Goal: Find specific page/section: Find specific page/section

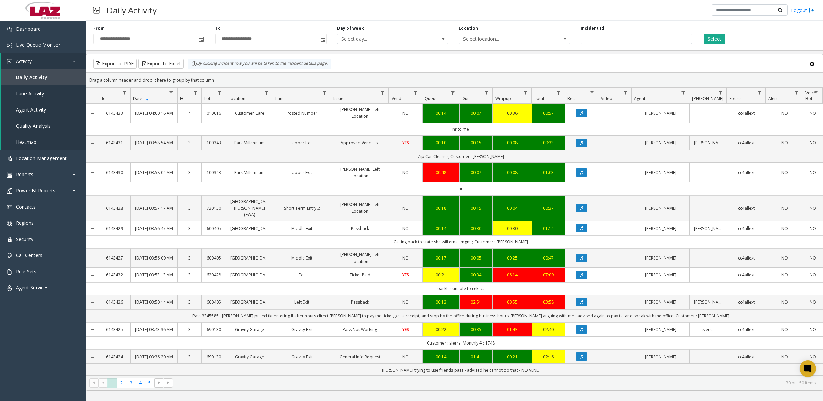
scroll to position [388, 0]
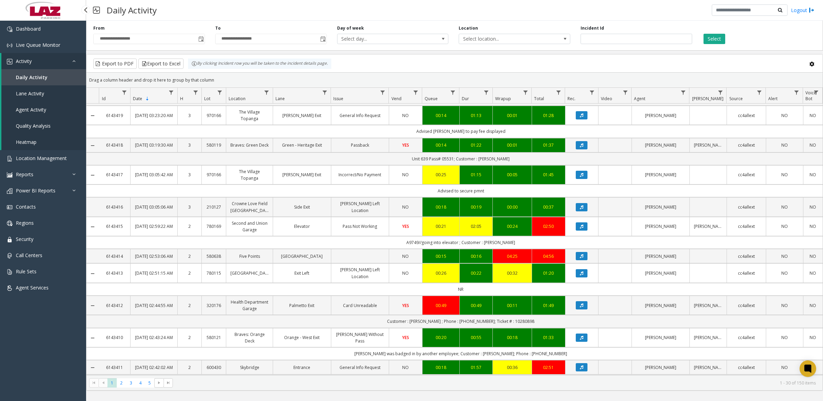
click at [32, 61] on link "Activity" at bounding box center [43, 61] width 85 height 16
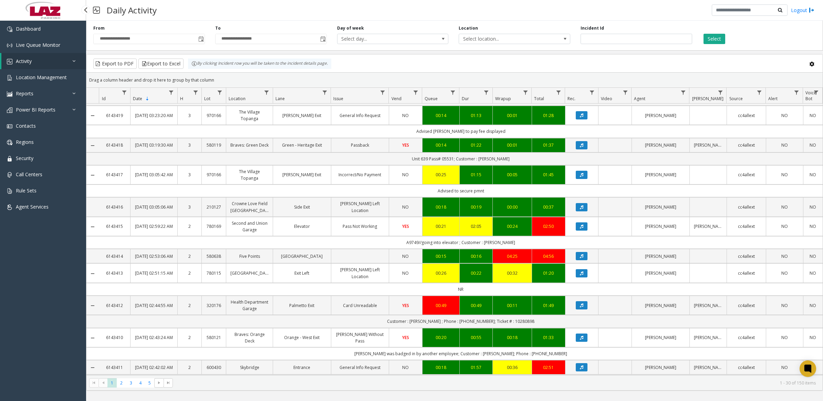
click at [32, 61] on link "Activity" at bounding box center [43, 61] width 85 height 16
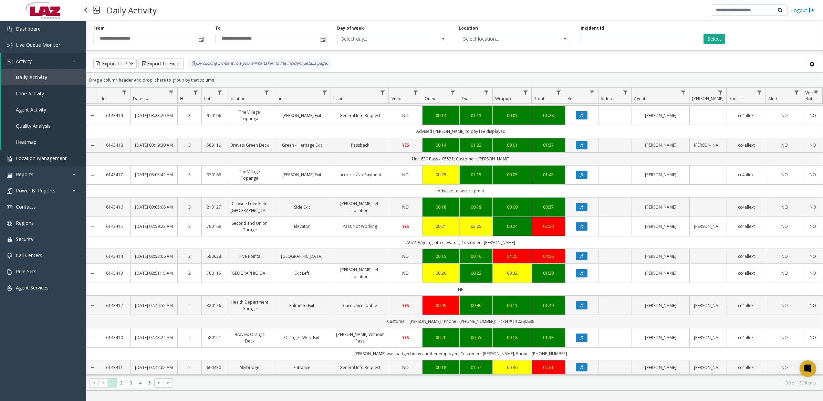
click at [27, 157] on span "Location Management" at bounding box center [41, 158] width 51 height 7
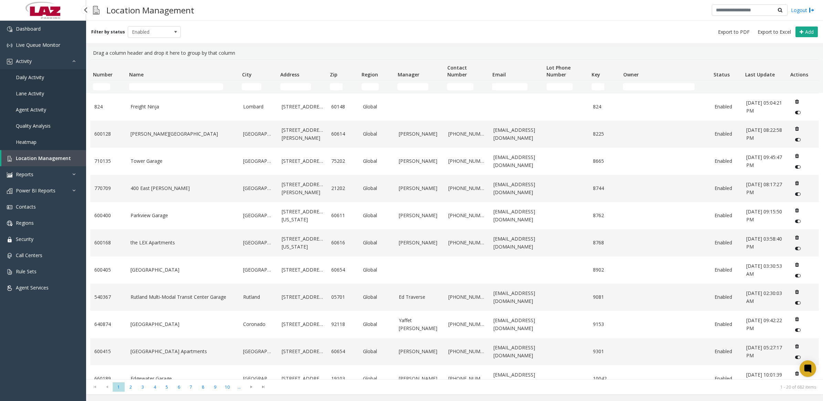
click at [42, 80] on link "Daily Activity" at bounding box center [43, 77] width 86 height 16
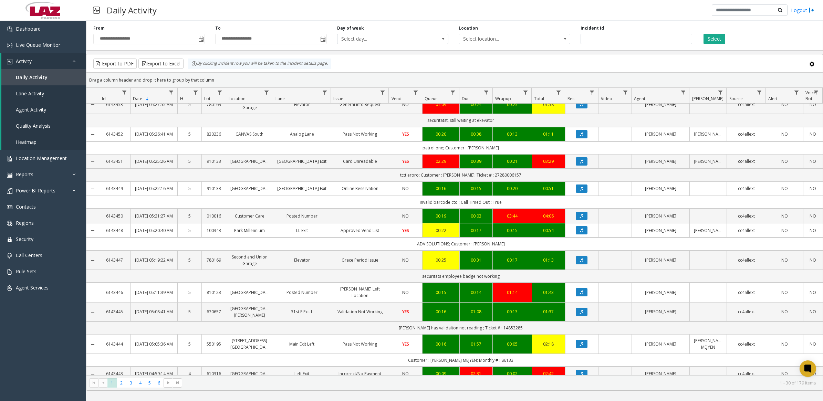
scroll to position [344, 0]
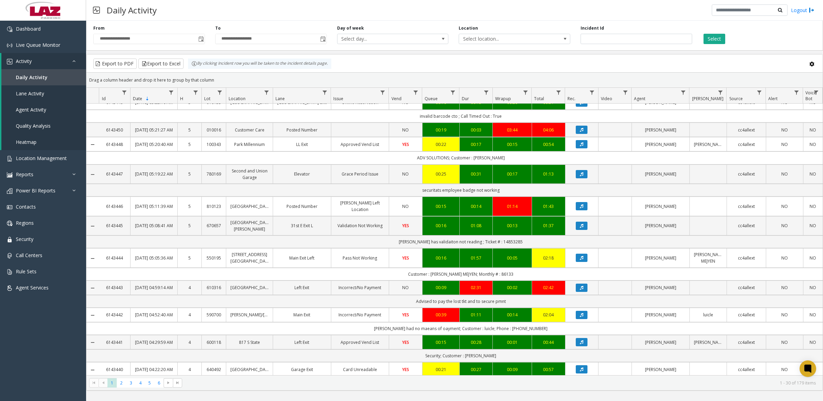
click at [657, 291] on link "[PERSON_NAME]" at bounding box center [660, 288] width 49 height 7
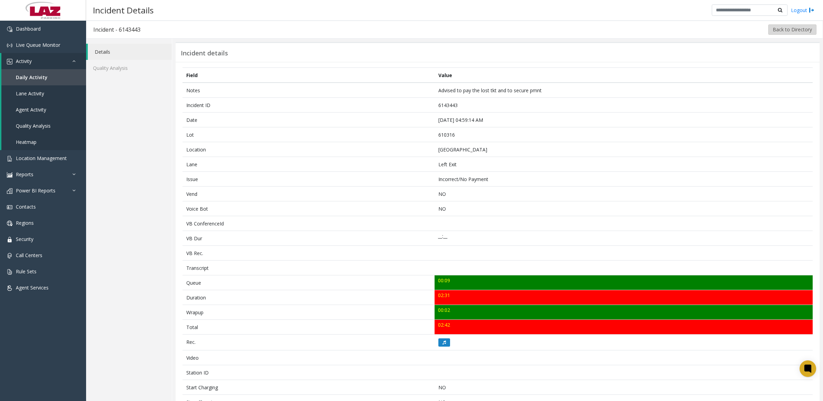
click at [785, 29] on button "Back to Directory" at bounding box center [793, 29] width 48 height 10
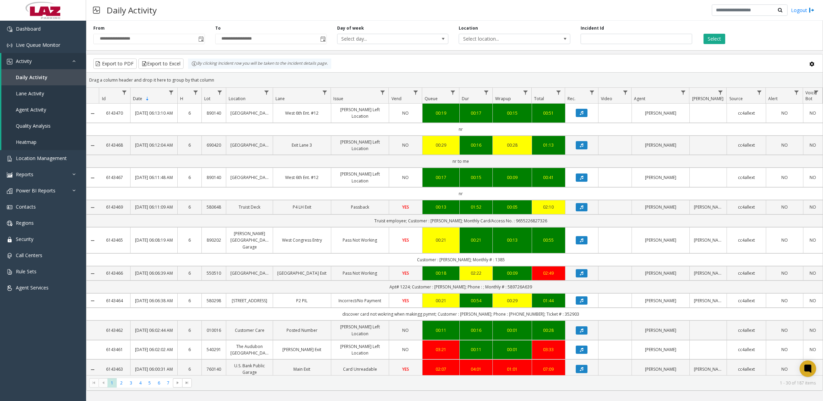
scroll to position [86, 0]
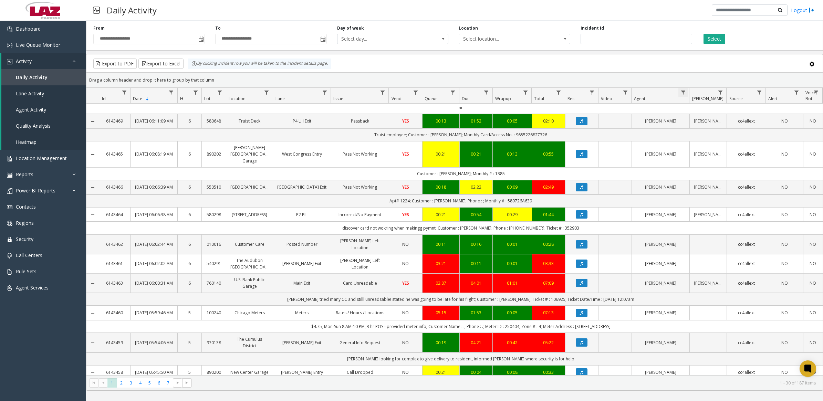
click at [684, 92] on span "Data table" at bounding box center [684, 93] width 6 height 6
click at [692, 126] on input "Agent Filter" at bounding box center [713, 123] width 59 height 12
type input "*******"
click button "Filter" at bounding box center [728, 186] width 28 height 15
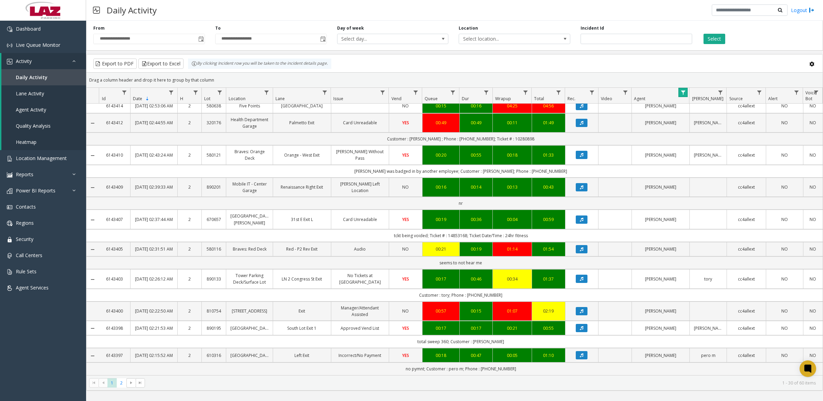
scroll to position [451, 0]
